Goal: Complete application form

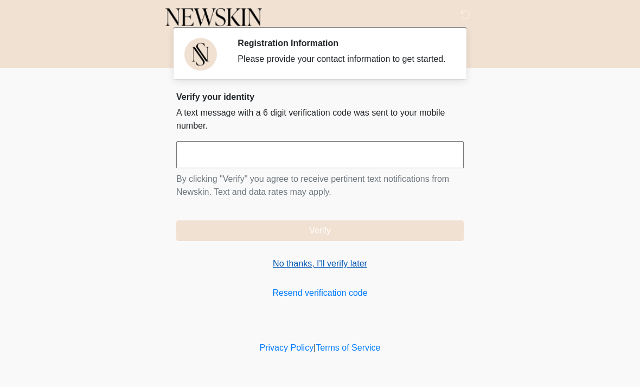
click at [325, 270] on link "No thanks, I'll verify later" at bounding box center [319, 263] width 287 height 13
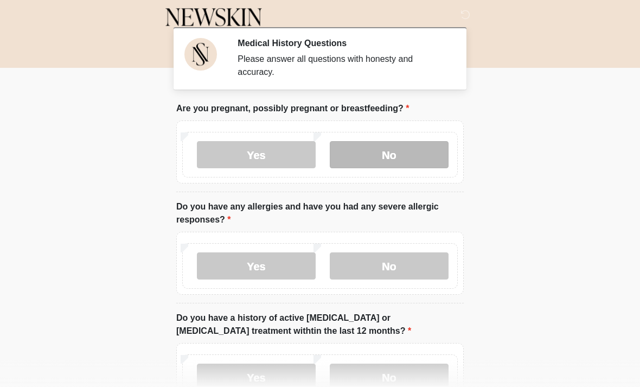
click at [382, 142] on label "No" at bounding box center [389, 154] width 119 height 27
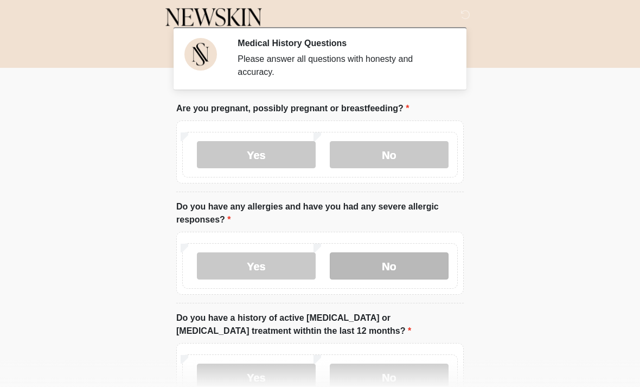
click at [387, 253] on label "No" at bounding box center [389, 265] width 119 height 27
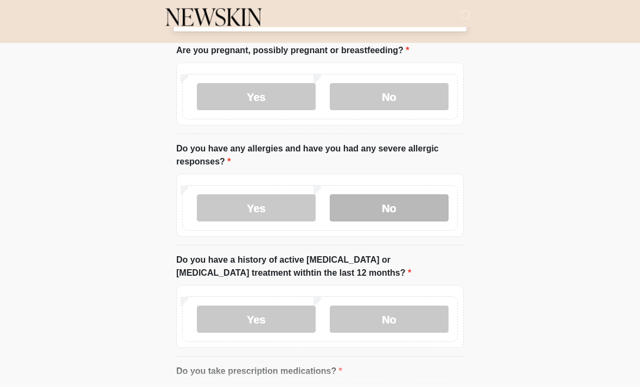
scroll to position [100, 0]
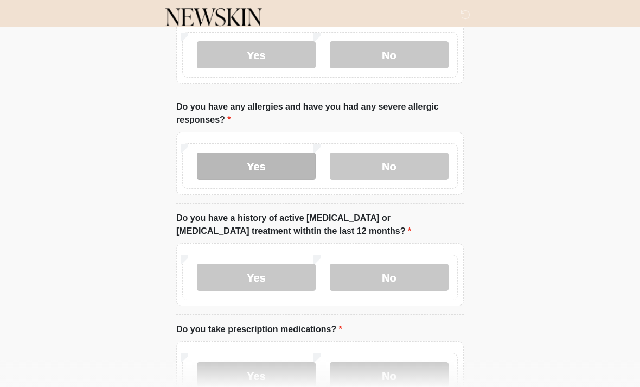
click at [254, 164] on label "Yes" at bounding box center [256, 165] width 119 height 27
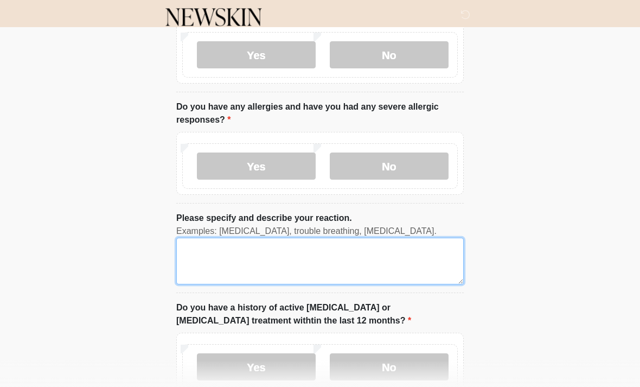
click at [241, 254] on textarea "Please specify and describe your reaction." at bounding box center [319, 261] width 287 height 47
click at [257, 247] on textarea "**********" at bounding box center [319, 261] width 287 height 47
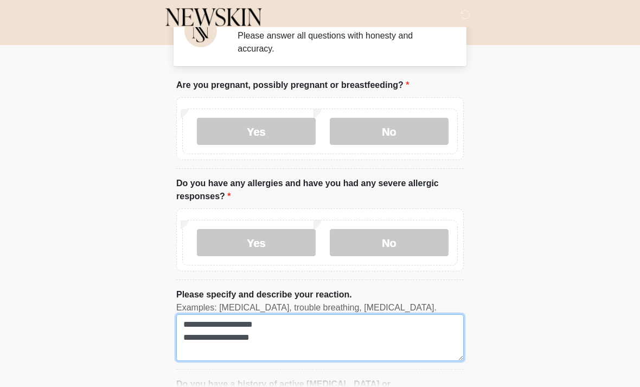
scroll to position [0, 0]
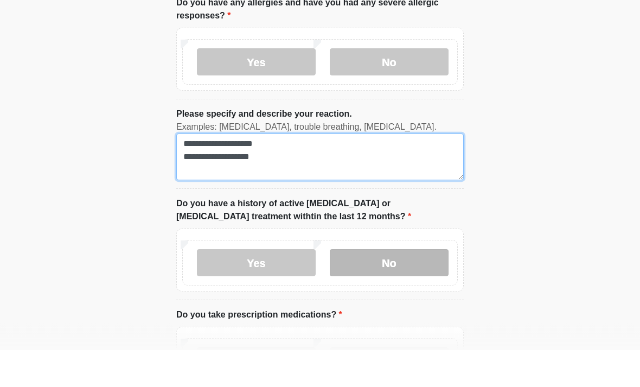
type textarea "**********"
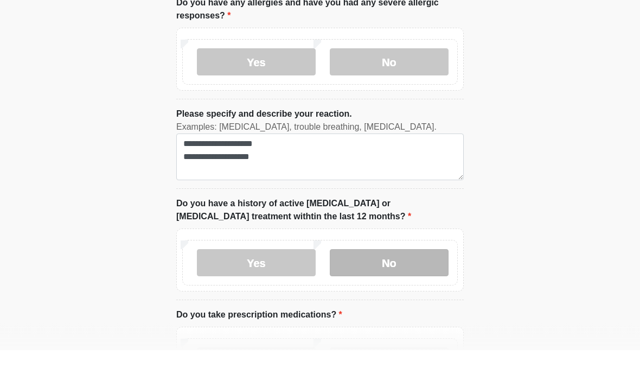
click at [430, 286] on label "No" at bounding box center [389, 299] width 119 height 27
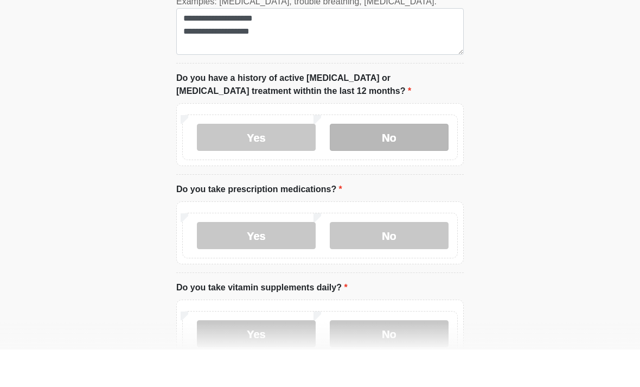
scroll to position [329, 0]
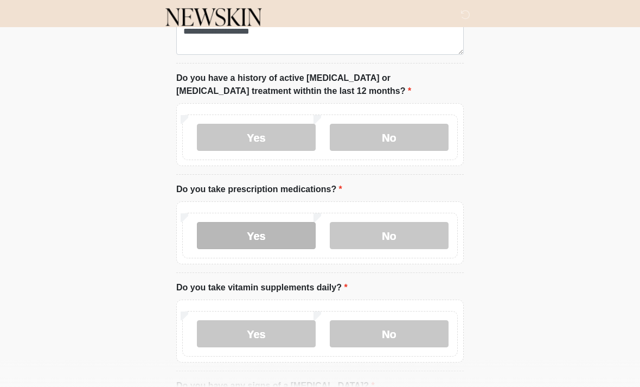
click at [275, 230] on label "Yes" at bounding box center [256, 235] width 119 height 27
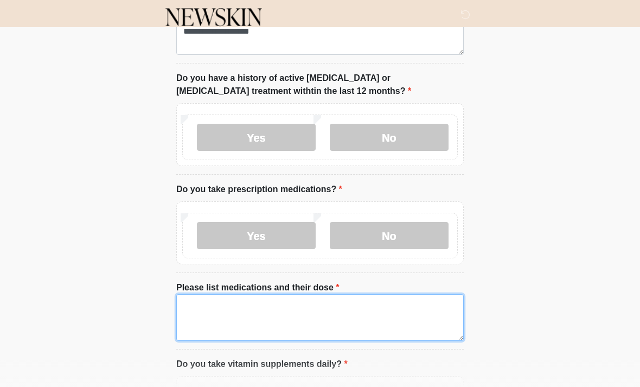
click at [287, 313] on textarea "Please list medications and their dose" at bounding box center [319, 317] width 287 height 47
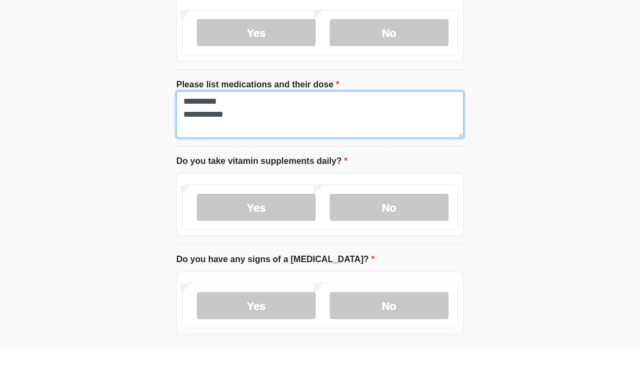
scroll to position [495, 0]
type textarea "**********"
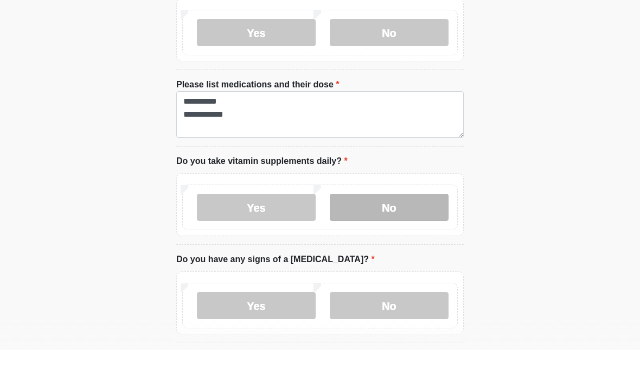
click at [426, 230] on label "No" at bounding box center [389, 243] width 119 height 27
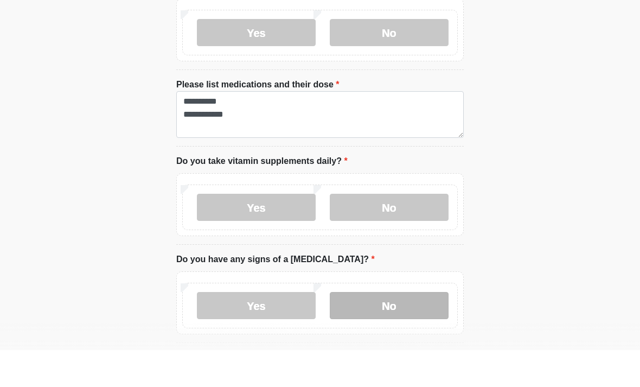
click at [403, 329] on label "No" at bounding box center [389, 342] width 119 height 27
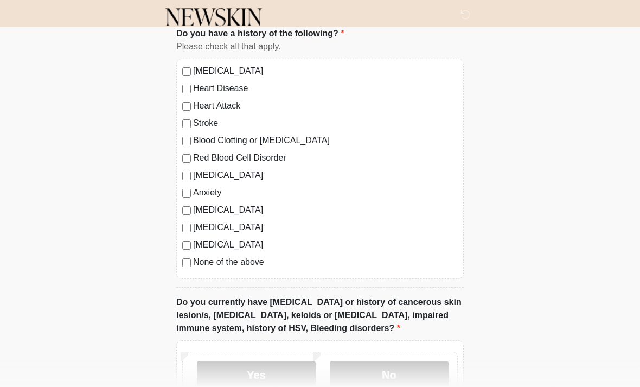
scroll to position [854, 0]
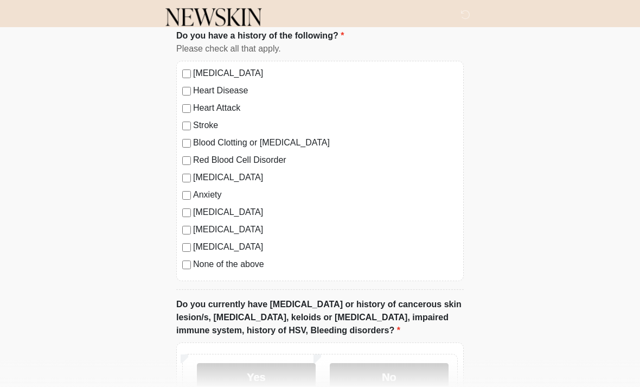
click at [178, 267] on div "[MEDICAL_DATA] Heart Disease Heart Attack Stroke Blood Clotting or [MEDICAL_DAT…" at bounding box center [319, 171] width 287 height 220
click at [415, 376] on label "No" at bounding box center [389, 376] width 119 height 27
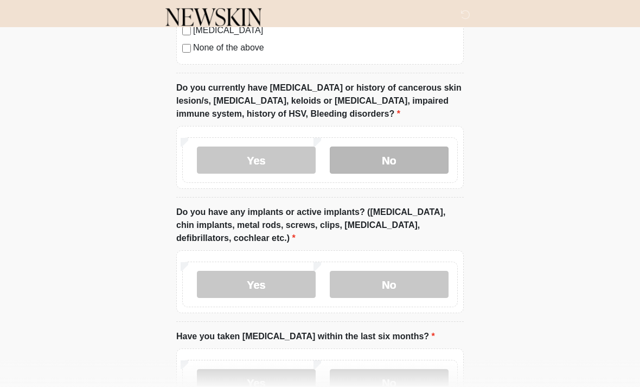
scroll to position [1082, 0]
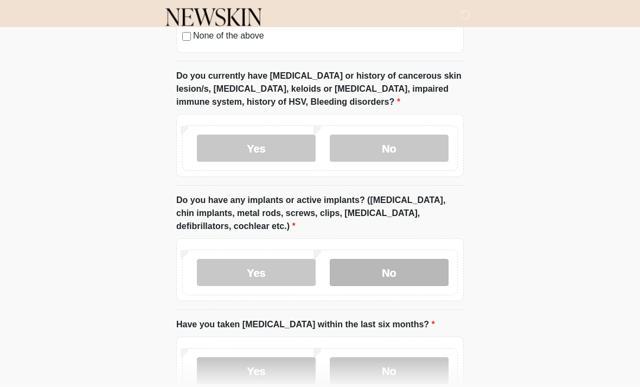
click at [409, 281] on label "No" at bounding box center [389, 272] width 119 height 27
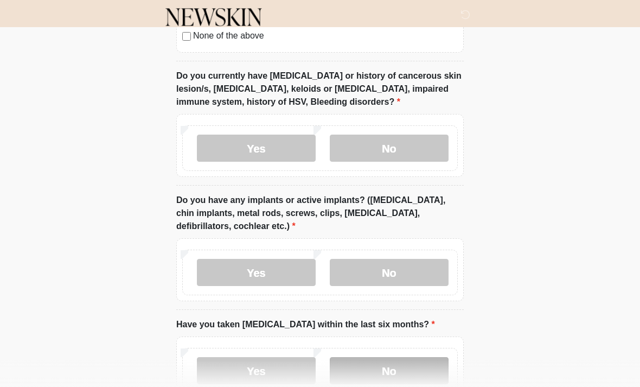
click at [394, 357] on label "No" at bounding box center [389, 370] width 119 height 27
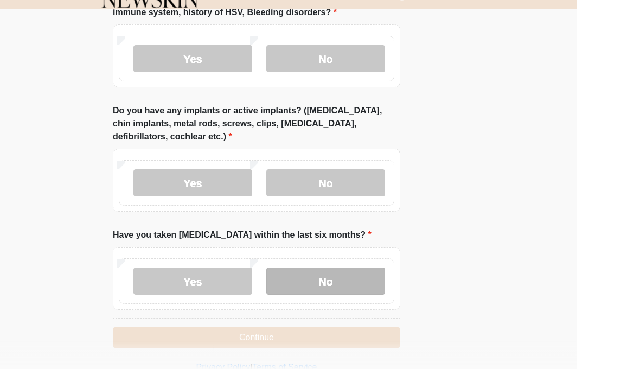
scroll to position [1188, 0]
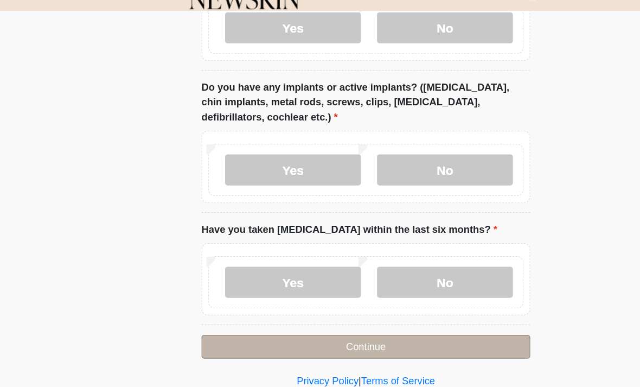
click at [431, 311] on button "Continue" at bounding box center [319, 321] width 287 height 21
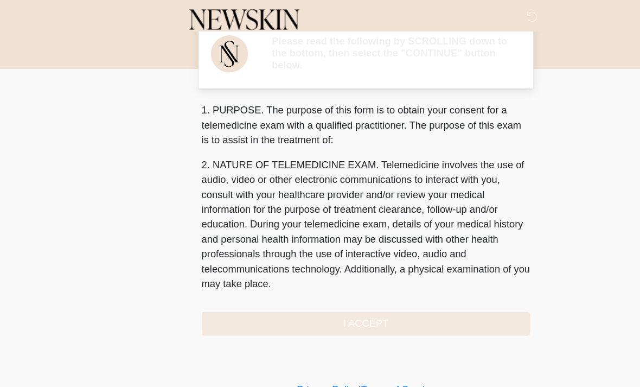
scroll to position [0, 0]
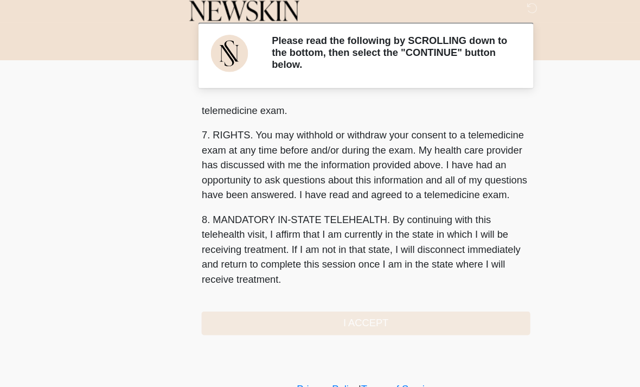
click at [414, 280] on button "I ACCEPT" at bounding box center [319, 290] width 287 height 21
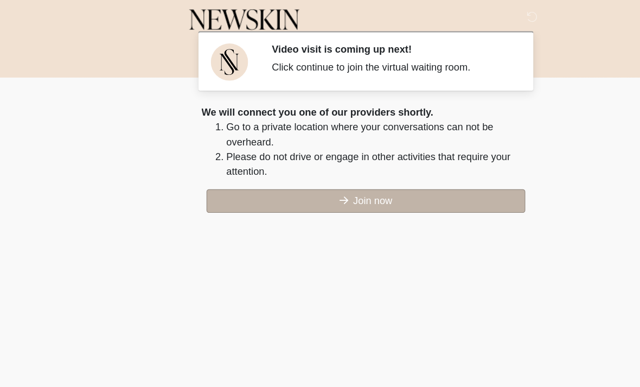
click at [430, 171] on button "Join now" at bounding box center [320, 175] width 279 height 21
